Goal: Book appointment/travel/reservation

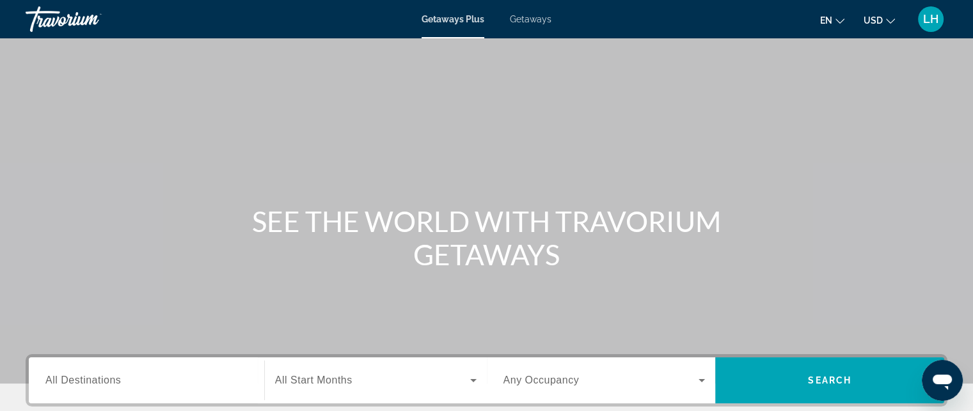
click at [890, 17] on icon "Change currency" at bounding box center [890, 21] width 9 height 9
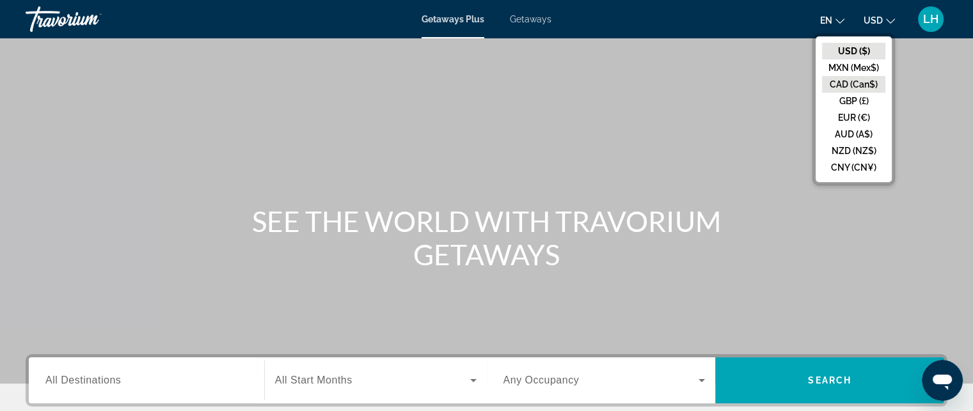
click at [844, 88] on button "CAD (Can$)" at bounding box center [853, 84] width 63 height 17
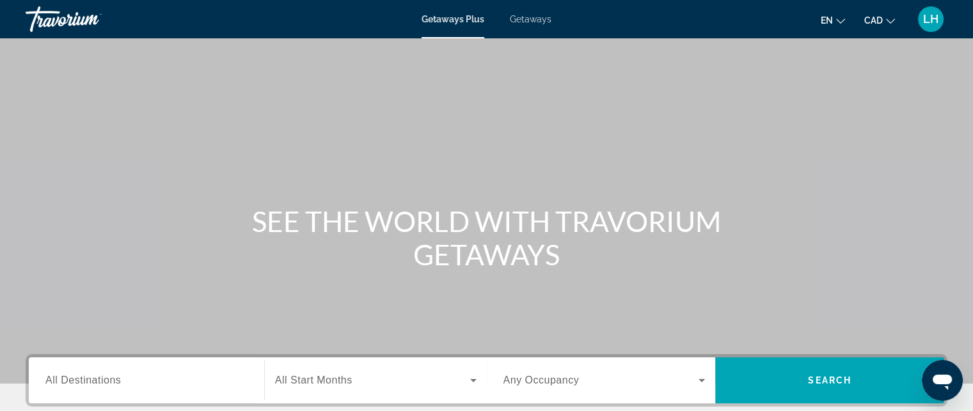
click at [533, 17] on span "Getaways" at bounding box center [531, 19] width 42 height 10
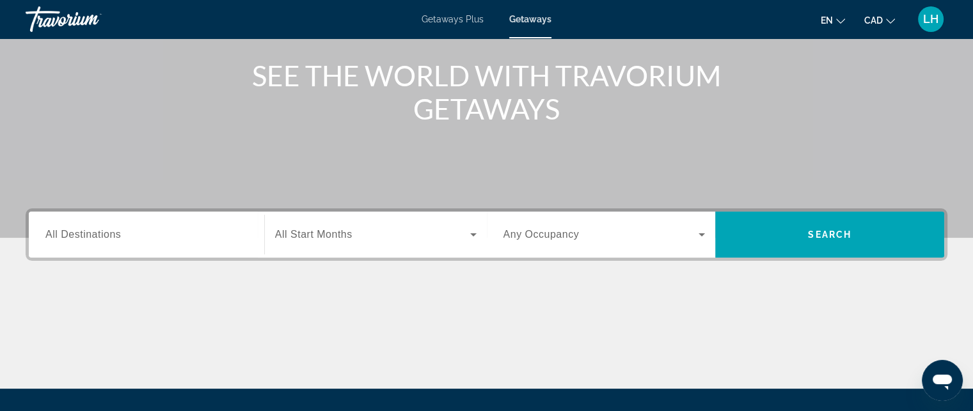
scroll to position [187, 0]
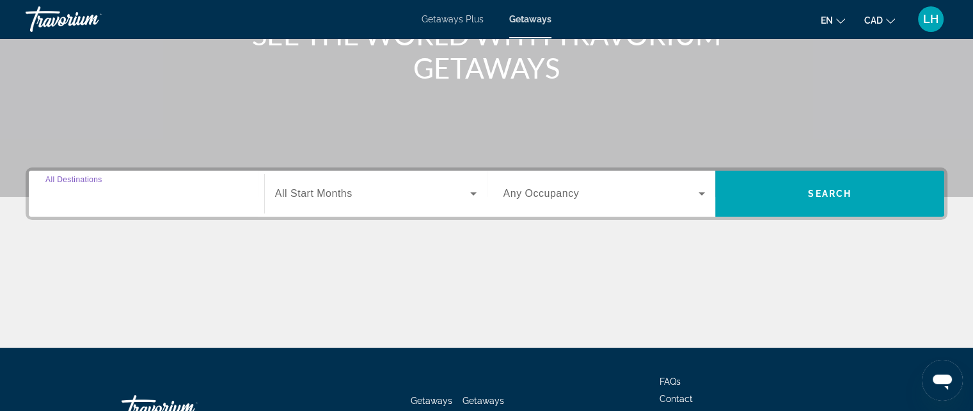
click at [59, 200] on input "Destination All Destinations" at bounding box center [146, 194] width 202 height 15
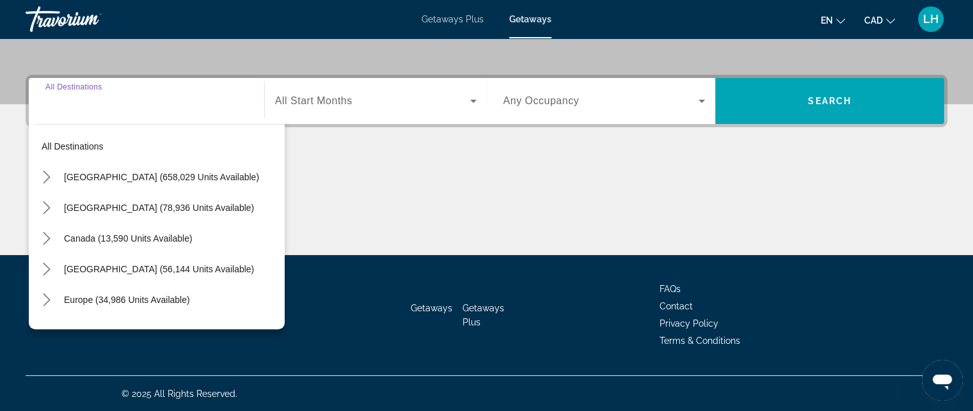
scroll to position [190, 0]
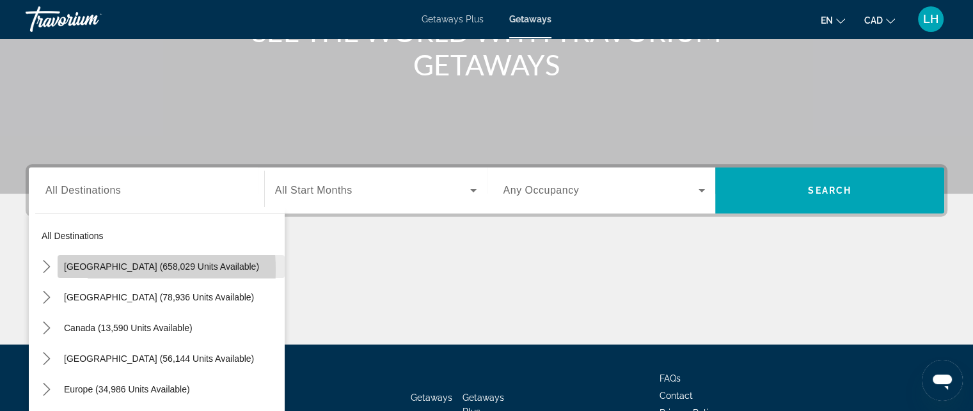
click at [100, 269] on span "[GEOGRAPHIC_DATA] (658,029 units available)" at bounding box center [161, 267] width 195 height 10
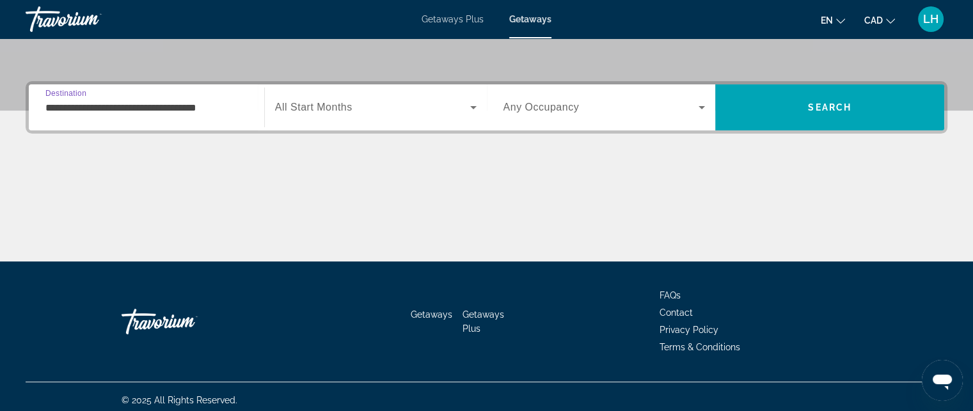
scroll to position [280, 0]
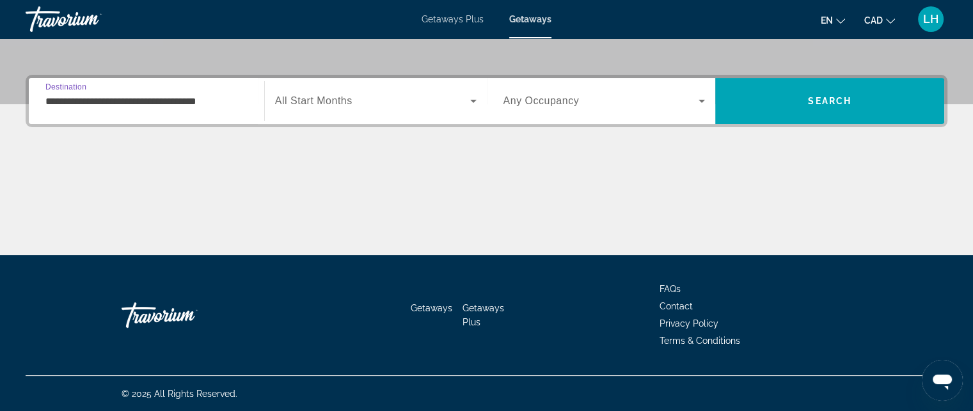
click at [54, 104] on input "**********" at bounding box center [146, 101] width 202 height 15
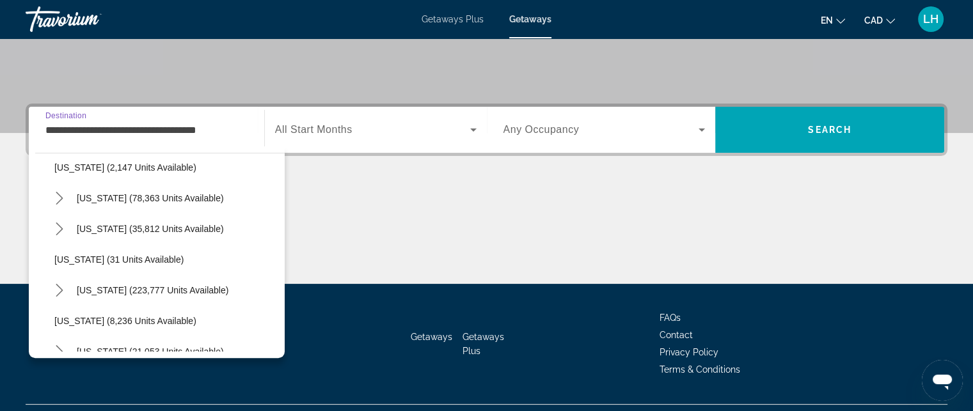
scroll to position [133, 0]
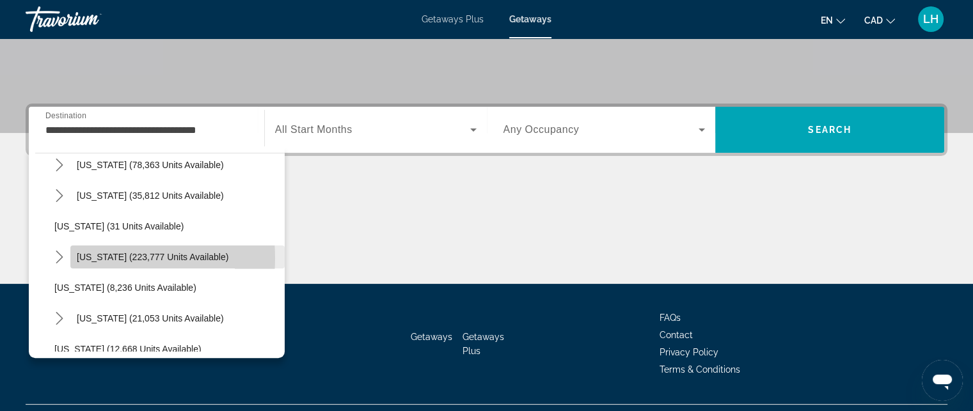
click at [92, 258] on span "[US_STATE] (223,777 units available)" at bounding box center [153, 257] width 152 height 10
type input "**********"
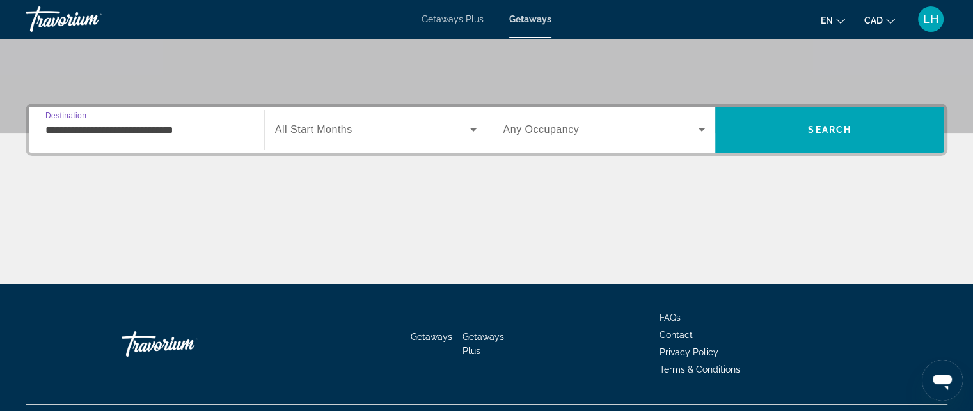
scroll to position [280, 0]
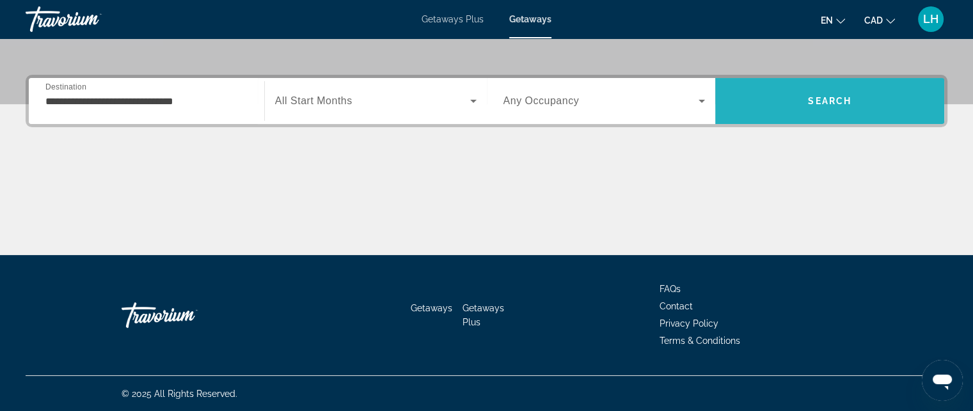
click at [824, 102] on span "Search" at bounding box center [829, 101] width 43 height 10
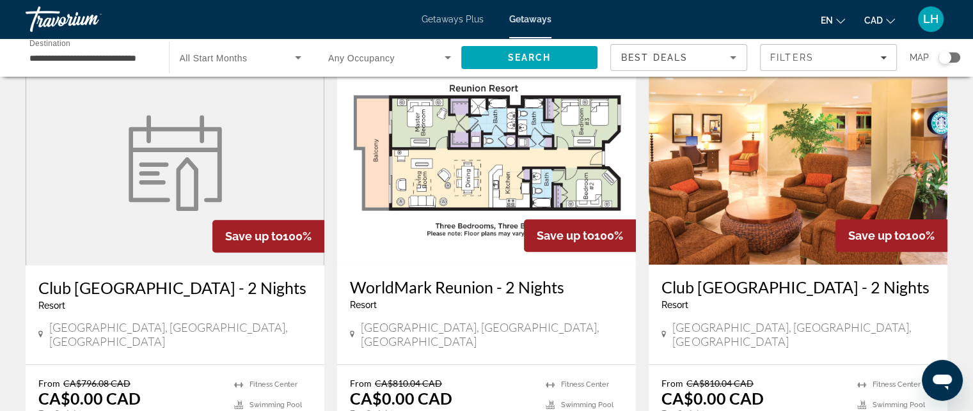
scroll to position [980, 0]
click at [439, 320] on span "[GEOGRAPHIC_DATA], [GEOGRAPHIC_DATA], [GEOGRAPHIC_DATA]" at bounding box center [492, 334] width 262 height 28
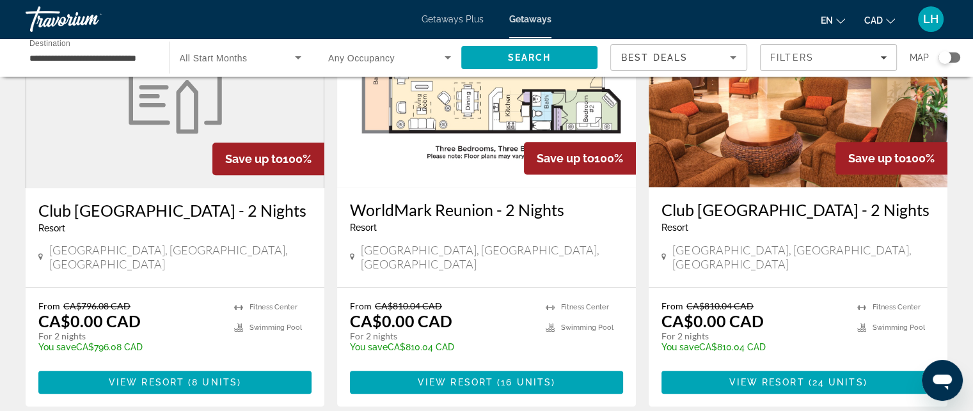
scroll to position [1071, 0]
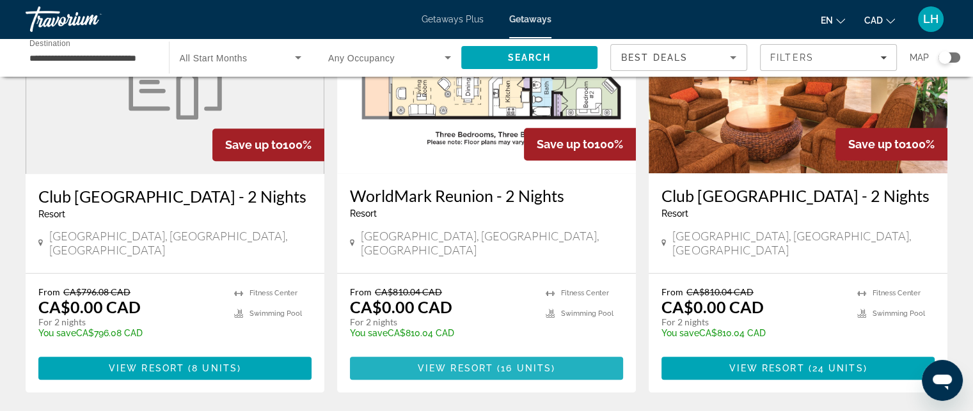
click at [463, 353] on span "Main content" at bounding box center [486, 368] width 273 height 31
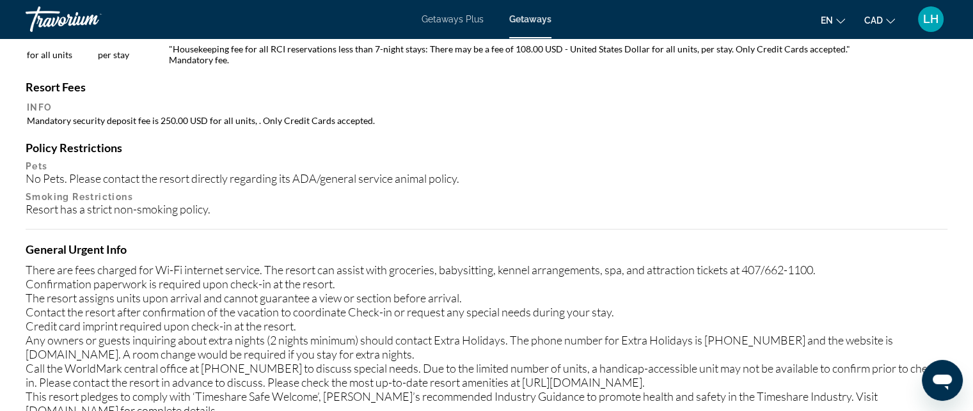
scroll to position [1284, 0]
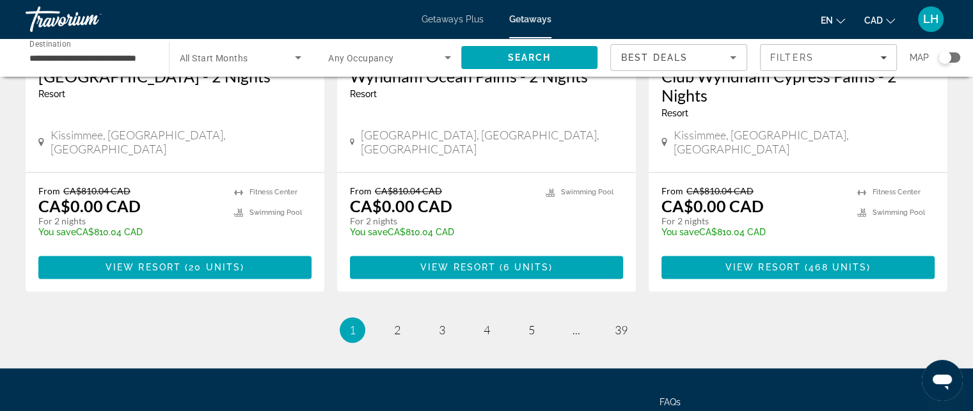
scroll to position [1664, 0]
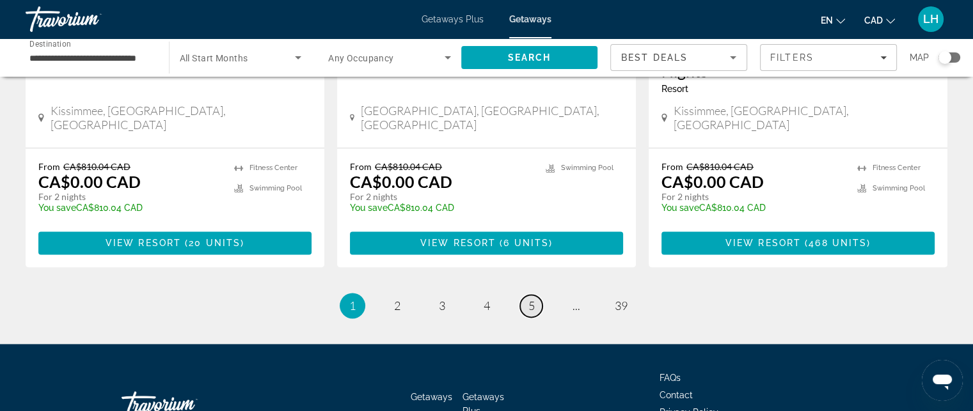
click at [532, 299] on span "5" at bounding box center [531, 306] width 6 height 14
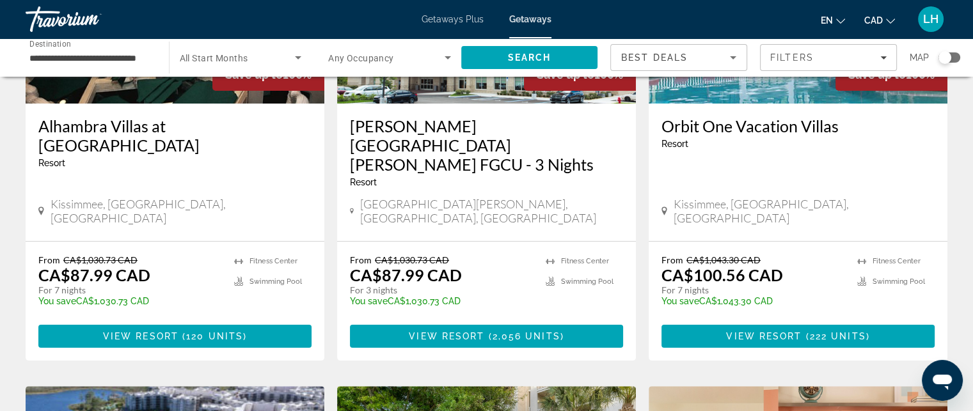
scroll to position [223, 0]
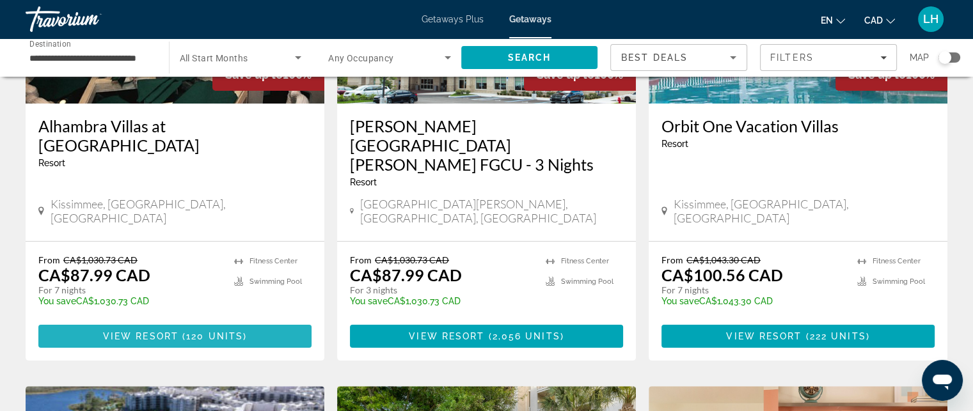
click at [196, 331] on span "120 units" at bounding box center [214, 336] width 57 height 10
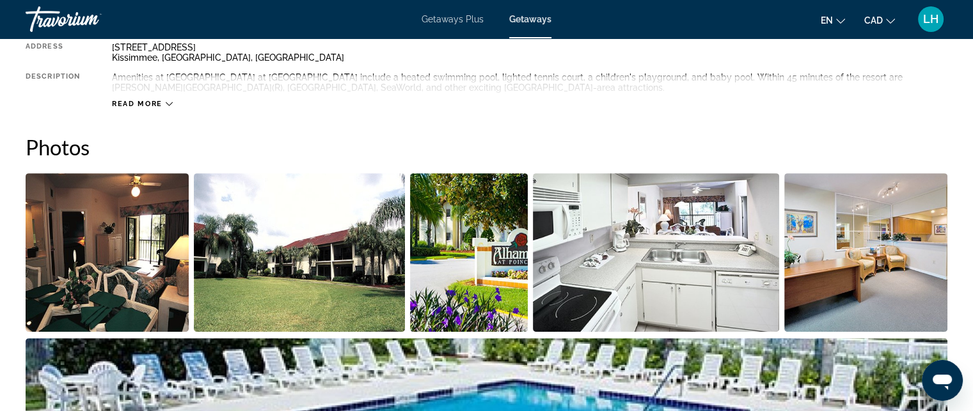
scroll to position [495, 0]
